Goal: Task Accomplishment & Management: Use online tool/utility

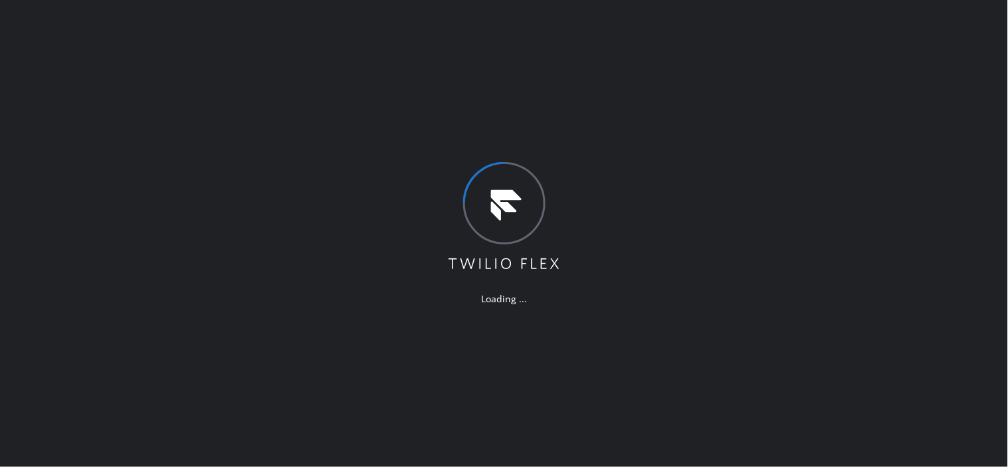
click at [729, 101] on div "Loading ..." at bounding box center [504, 233] width 1008 height 467
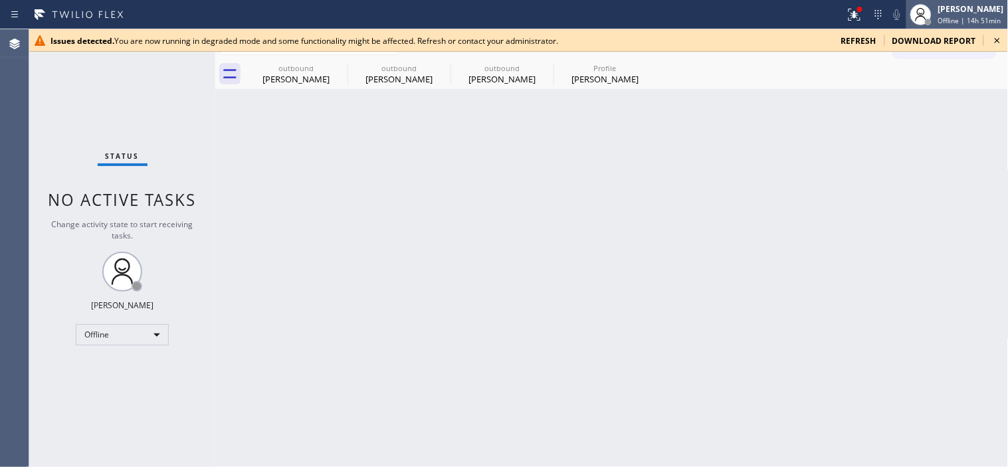
click at [948, 11] on div "[PERSON_NAME]" at bounding box center [971, 8] width 66 height 11
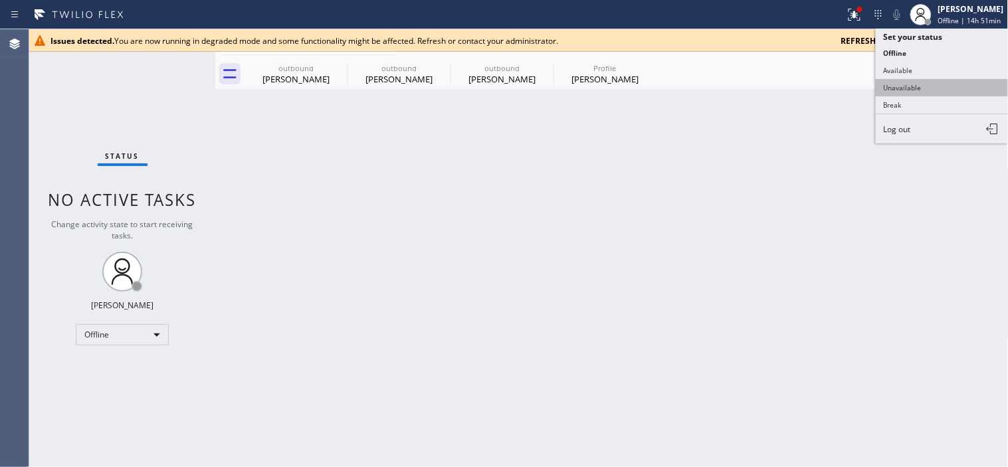
click at [897, 90] on button "Unavailable" at bounding box center [941, 87] width 133 height 17
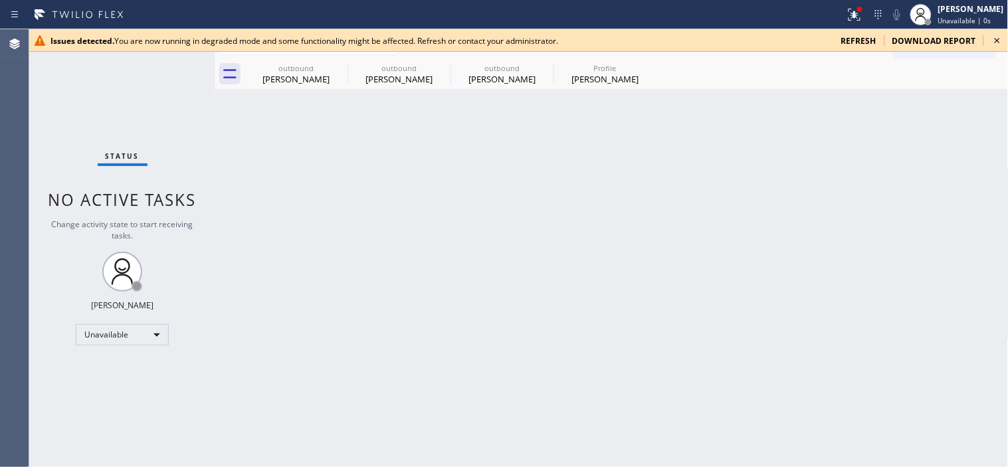
click at [990, 42] on icon at bounding box center [997, 41] width 16 height 16
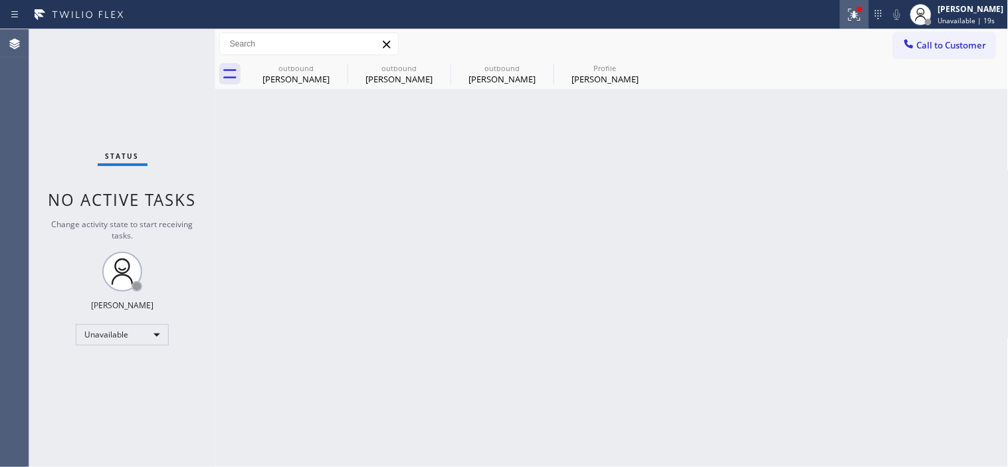
click at [850, 15] on icon at bounding box center [854, 13] width 8 height 5
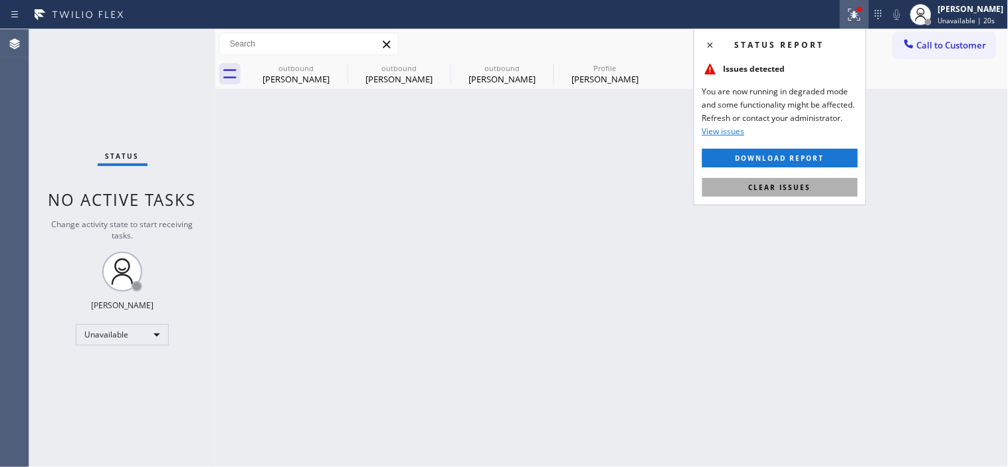
click at [770, 187] on span "Clear issues" at bounding box center [780, 187] width 62 height 9
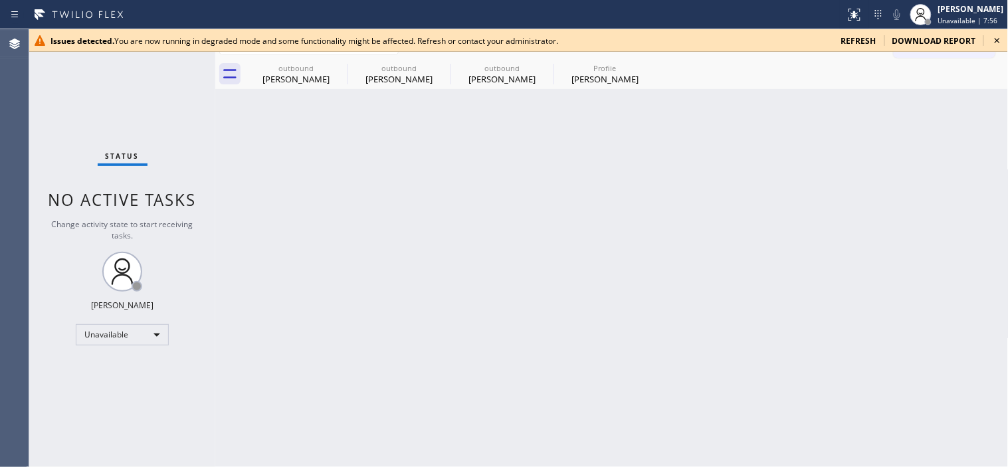
click at [1000, 33] on icon at bounding box center [997, 41] width 16 height 16
